Goal: Transaction & Acquisition: Book appointment/travel/reservation

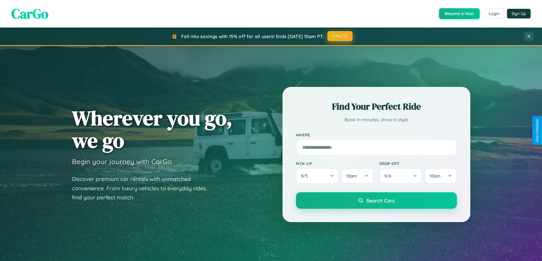
click at [340, 36] on button "FALL15" at bounding box center [339, 36] width 25 height 10
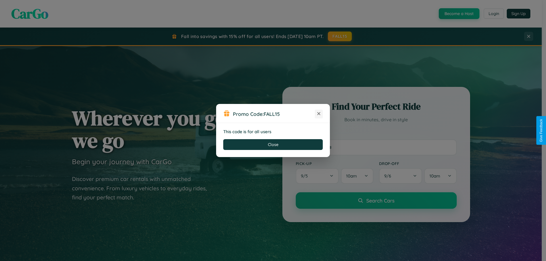
click at [319, 114] on icon at bounding box center [319, 114] width 6 height 6
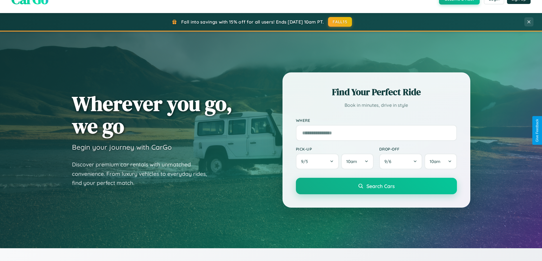
scroll to position [245, 0]
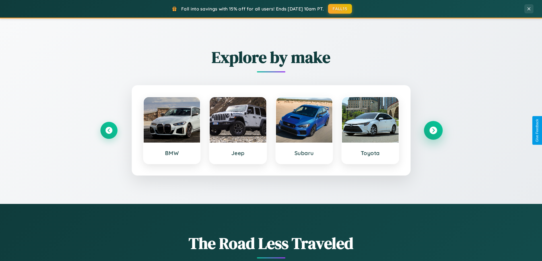
click at [433, 131] on icon at bounding box center [433, 131] width 8 height 8
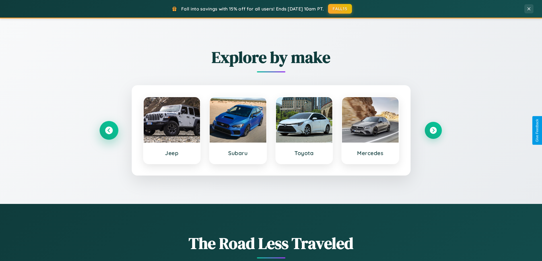
click at [109, 131] on icon at bounding box center [109, 131] width 8 height 8
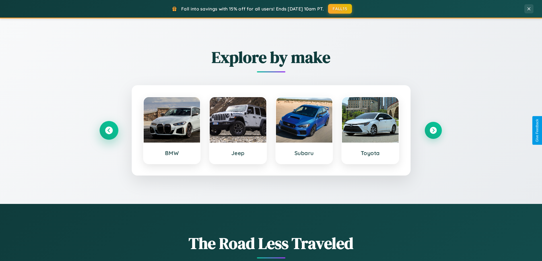
click at [109, 131] on icon at bounding box center [109, 131] width 8 height 8
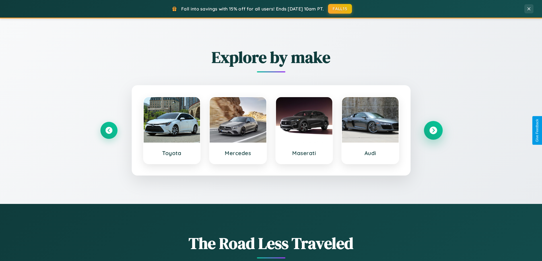
click at [433, 131] on icon at bounding box center [433, 131] width 8 height 8
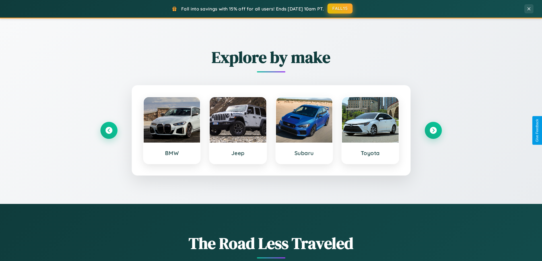
click at [340, 9] on button "FALL15" at bounding box center [339, 8] width 25 height 10
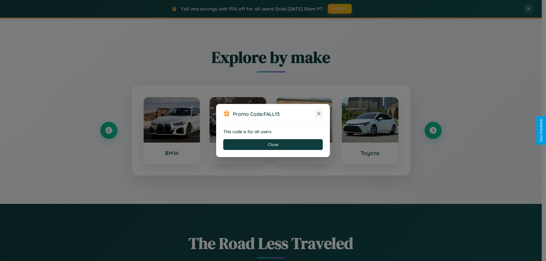
click at [319, 114] on icon at bounding box center [319, 114] width 6 height 6
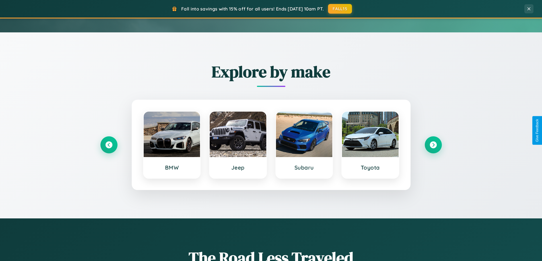
scroll to position [17, 0]
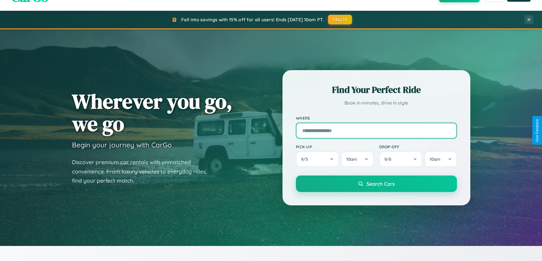
click at [376, 131] on input "text" at bounding box center [376, 131] width 161 height 16
type input "*********"
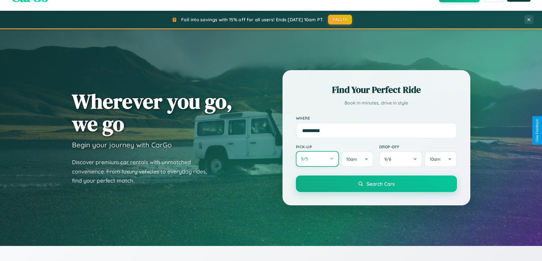
click at [317, 159] on button "9 / 5" at bounding box center [317, 159] width 43 height 16
select select "*"
select select "****"
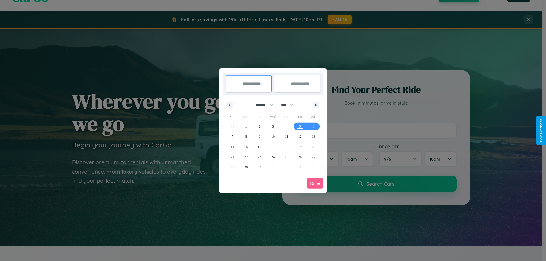
drag, startPoint x: 262, startPoint y: 105, endPoint x: 273, endPoint y: 114, distance: 14.6
click at [262, 105] on select "******* ******** ***** ***** *** **** **** ****** ********* ******* ******** **…" at bounding box center [263, 104] width 24 height 9
select select "**"
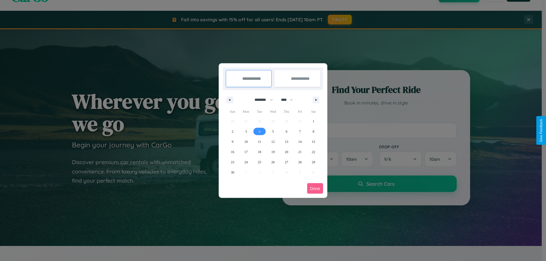
click at [259, 131] on span "4" at bounding box center [260, 132] width 2 height 10
type input "**********"
click at [286, 131] on span "6" at bounding box center [287, 132] width 2 height 10
type input "**********"
click at [315, 189] on button "Done" at bounding box center [315, 188] width 16 height 11
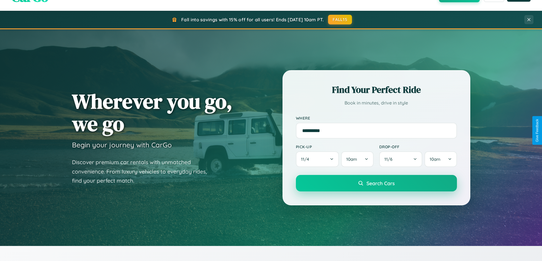
click at [376, 183] on span "Search Cars" at bounding box center [380, 183] width 28 height 6
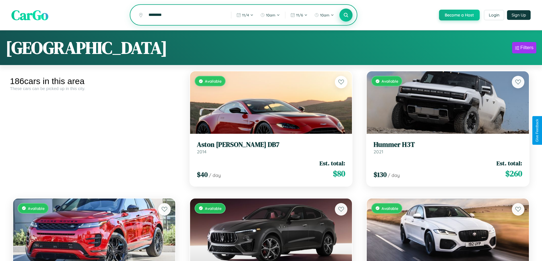
click at [346, 15] on icon at bounding box center [345, 14] width 5 height 5
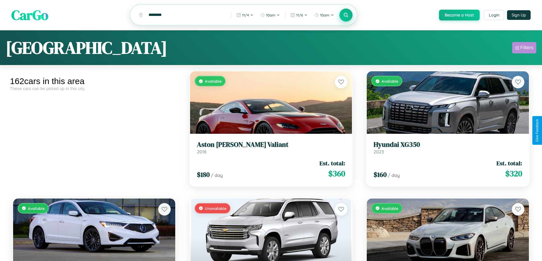
click at [524, 49] on div "Filters" at bounding box center [526, 48] width 13 height 6
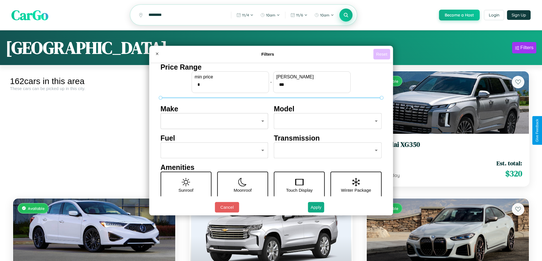
click at [382, 54] on button "Reset" at bounding box center [381, 54] width 17 height 11
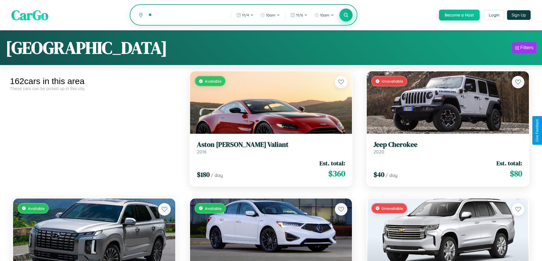
type input "*"
type input "****"
click at [346, 15] on icon at bounding box center [345, 14] width 5 height 5
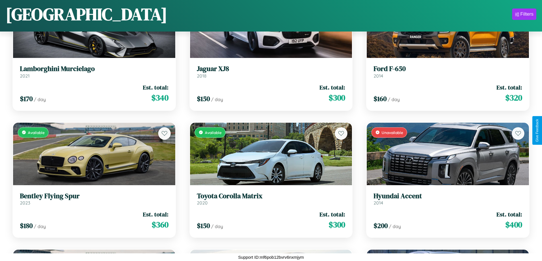
scroll to position [462, 0]
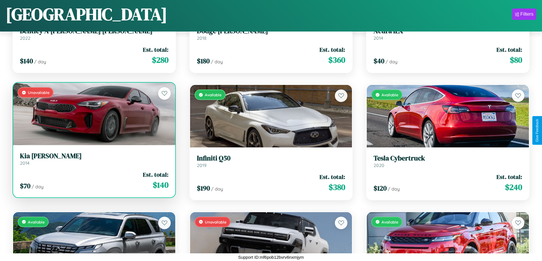
click at [93, 181] on div "$ 70 / day Est. total: $ 140" at bounding box center [94, 181] width 148 height 20
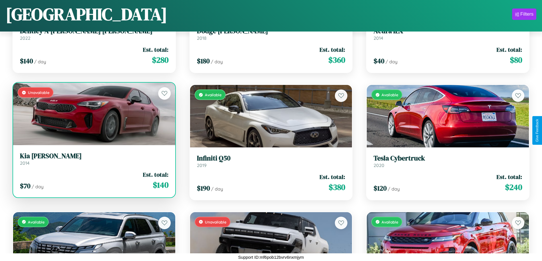
click at [93, 181] on div "$ 70 / day Est. total: $ 140" at bounding box center [94, 181] width 148 height 20
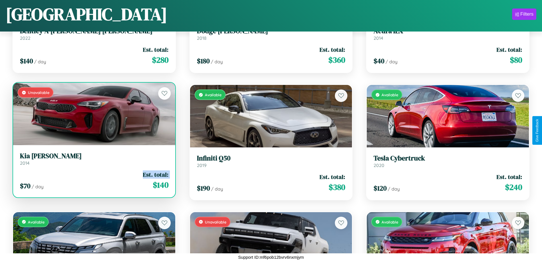
click at [93, 181] on div "$ 70 / day Est. total: $ 140" at bounding box center [94, 181] width 148 height 20
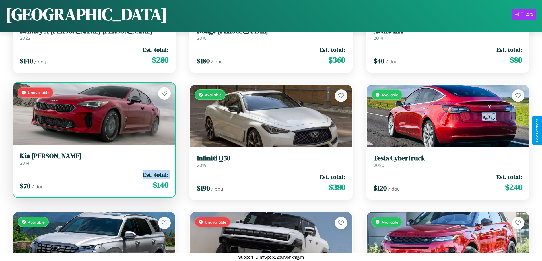
click at [93, 181] on div "$ 70 / day Est. total: $ 140" at bounding box center [94, 181] width 148 height 20
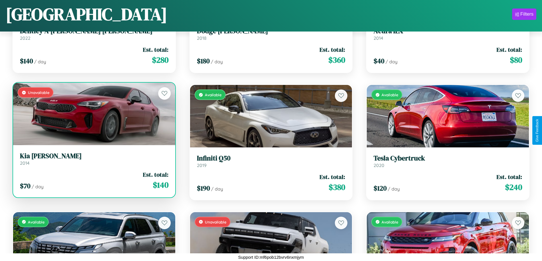
click at [93, 181] on div "$ 70 / day Est. total: $ 140" at bounding box center [94, 181] width 148 height 20
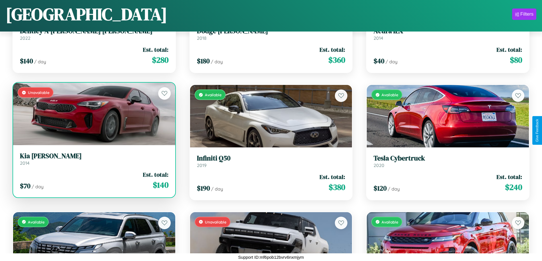
click at [93, 159] on h3 "Kia Borrego" at bounding box center [94, 156] width 148 height 8
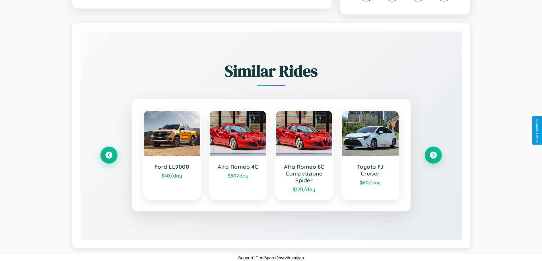
scroll to position [341, 0]
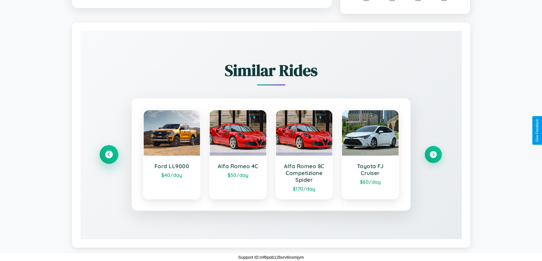
click at [109, 154] on icon at bounding box center [109, 155] width 8 height 8
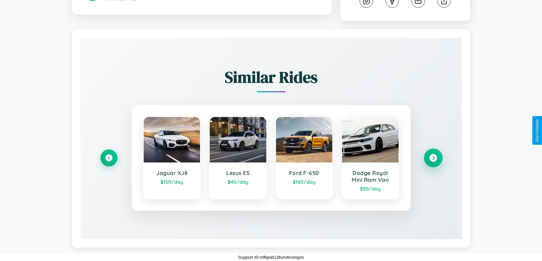
click at [433, 158] on icon at bounding box center [433, 158] width 8 height 8
